Goal: Task Accomplishment & Management: Use online tool/utility

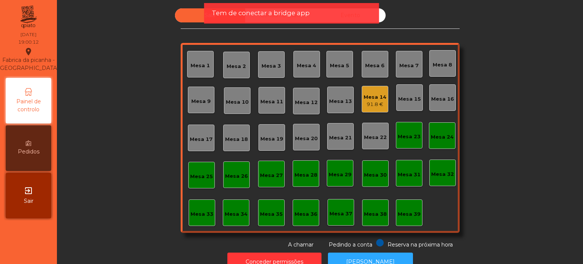
scroll to position [21, 0]
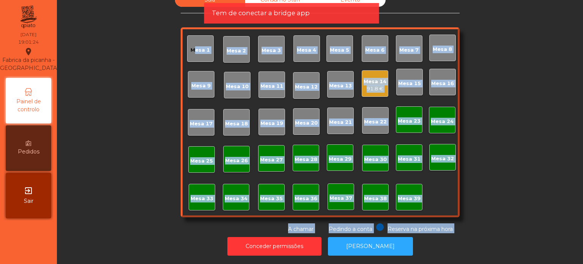
drag, startPoint x: 482, startPoint y: 77, endPoint x: 527, endPoint y: 273, distance: 200.7
click at [527, 264] on html "[GEOGRAPHIC_DATA] - [GEOGRAPHIC_DATA] location_on [DATE] 19:01:24 Painel de con…" at bounding box center [291, 132] width 583 height 264
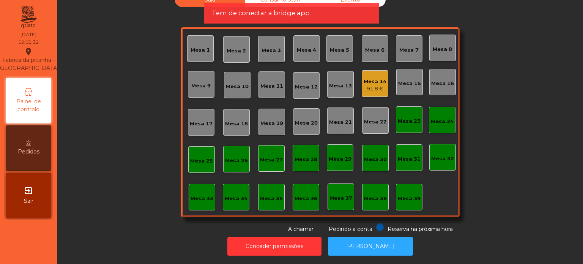
click at [495, 80] on div "Sala Consumo Staff Evento Mesa 1 [GEOGRAPHIC_DATA] 3 Mesa 4 Mesa 5 [GEOGRAPHIC_…" at bounding box center [320, 113] width 506 height 240
